Goal: Transaction & Acquisition: Purchase product/service

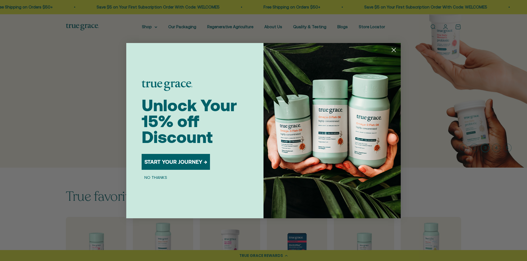
click at [393, 51] on circle "Close dialog" at bounding box center [393, 49] width 9 height 9
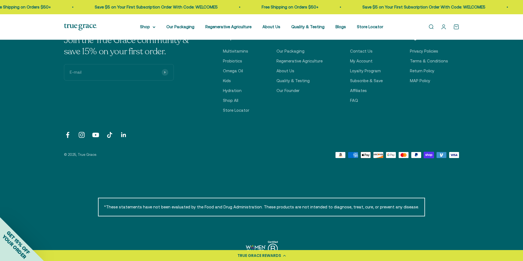
scroll to position [1931, 0]
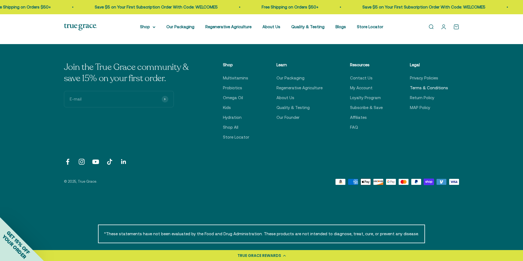
click at [418, 89] on link "Terms & Conditions" at bounding box center [429, 88] width 38 height 7
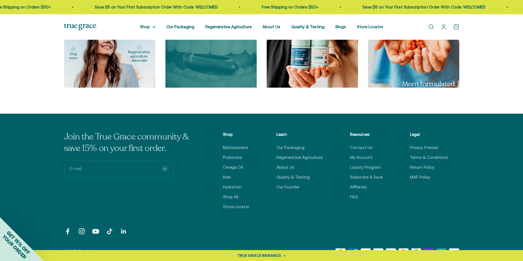
scroll to position [1881, 0]
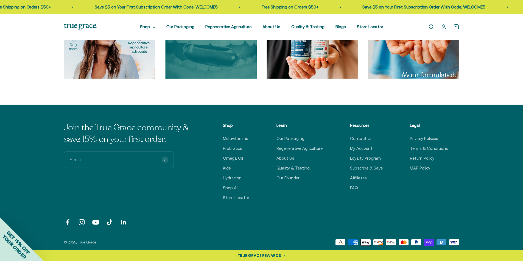
drag, startPoint x: 488, startPoint y: 151, endPoint x: 490, endPoint y: 156, distance: 6.1
click at [488, 151] on div "Join the True Grace community & save 15% on your first order. E-mail Subscribe …" at bounding box center [261, 184] width 523 height 159
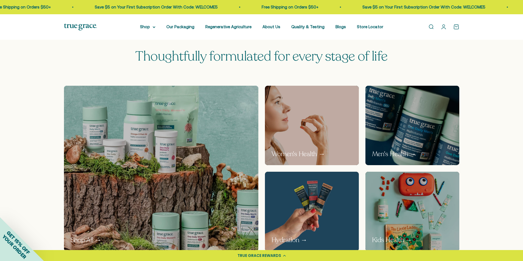
scroll to position [90, 0]
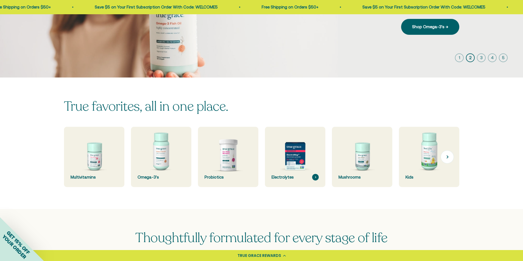
click at [282, 178] on div "Electrolytes" at bounding box center [294, 177] width 47 height 7
